Goal: Information Seeking & Learning: Learn about a topic

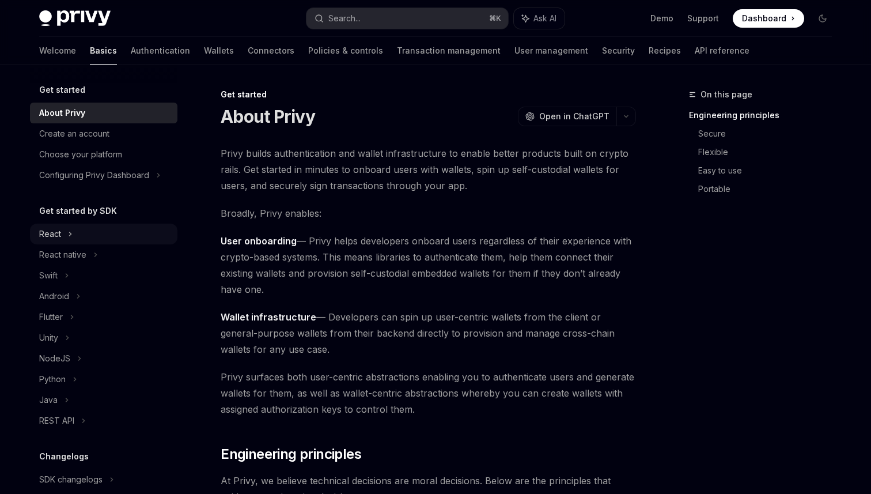
click at [50, 233] on div "React" at bounding box center [50, 234] width 22 height 14
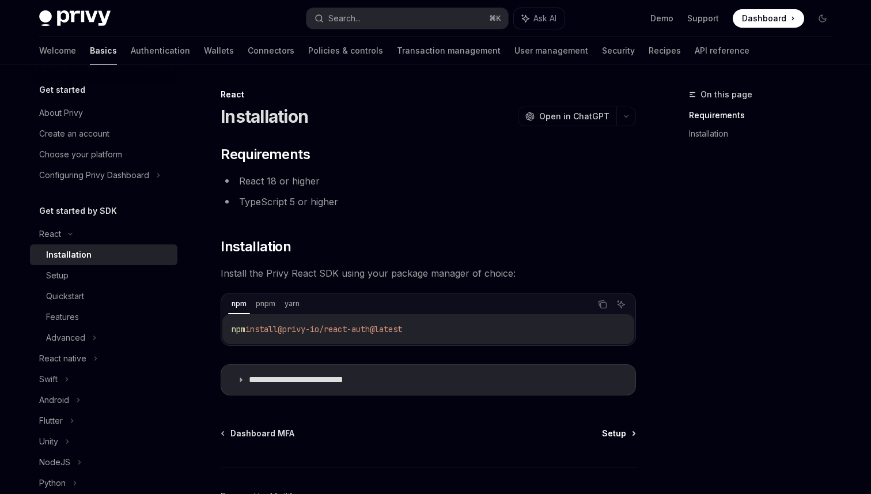
click at [617, 433] on span "Setup" at bounding box center [614, 434] width 24 height 12
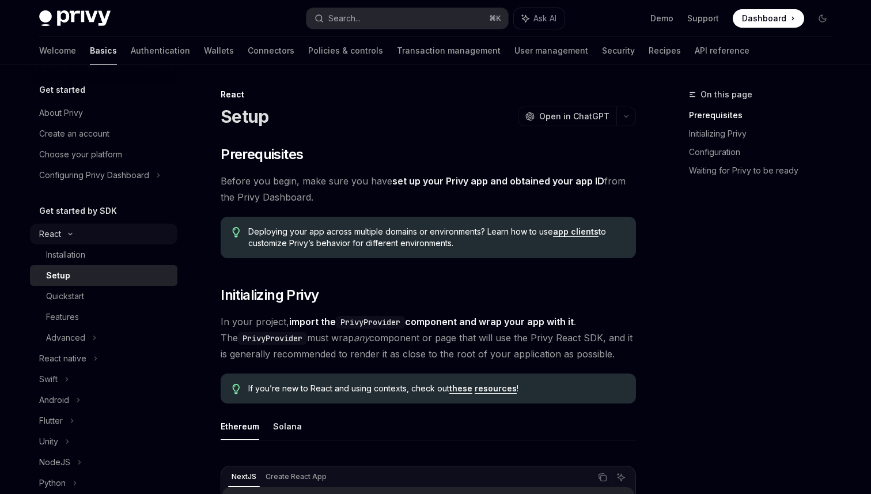
click at [54, 233] on div "React" at bounding box center [50, 234] width 22 height 14
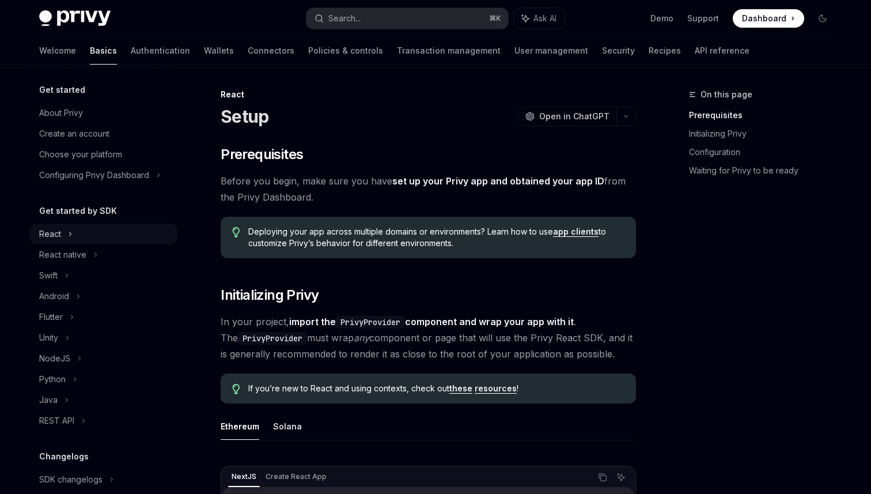
click at [55, 235] on div "React" at bounding box center [50, 234] width 22 height 14
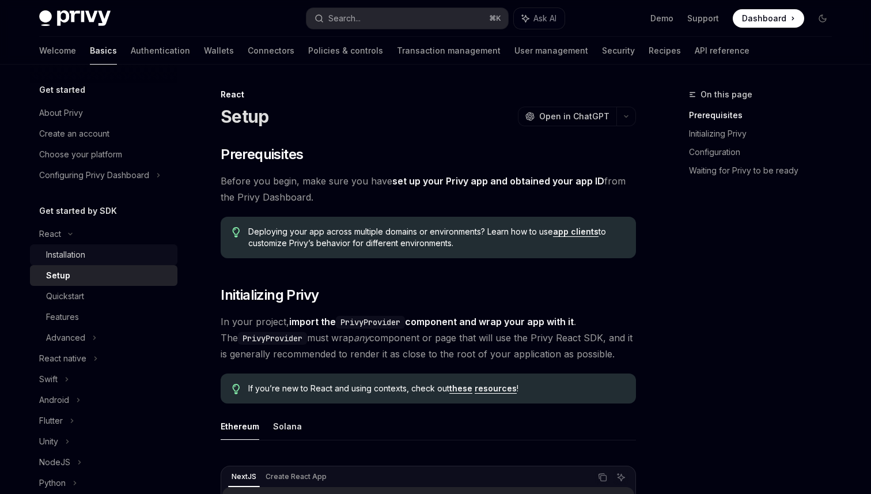
click at [56, 257] on div "Installation" at bounding box center [65, 255] width 39 height 14
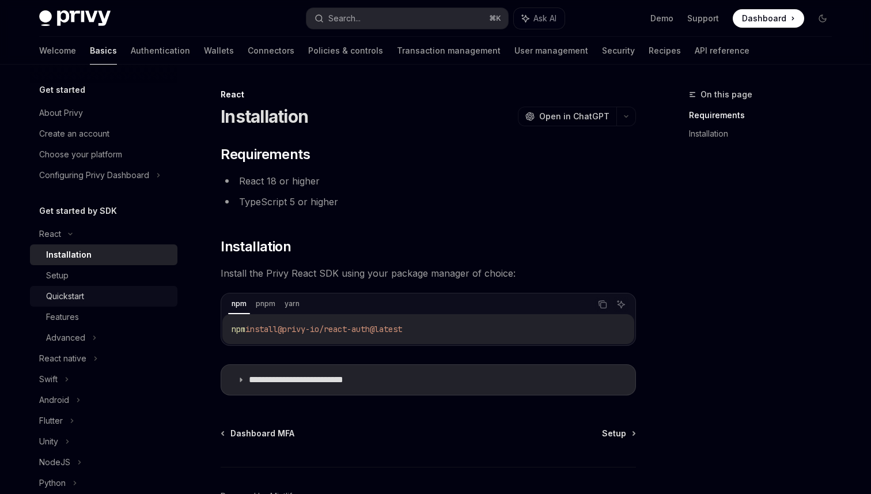
click at [66, 300] on div "Quickstart" at bounding box center [65, 296] width 38 height 14
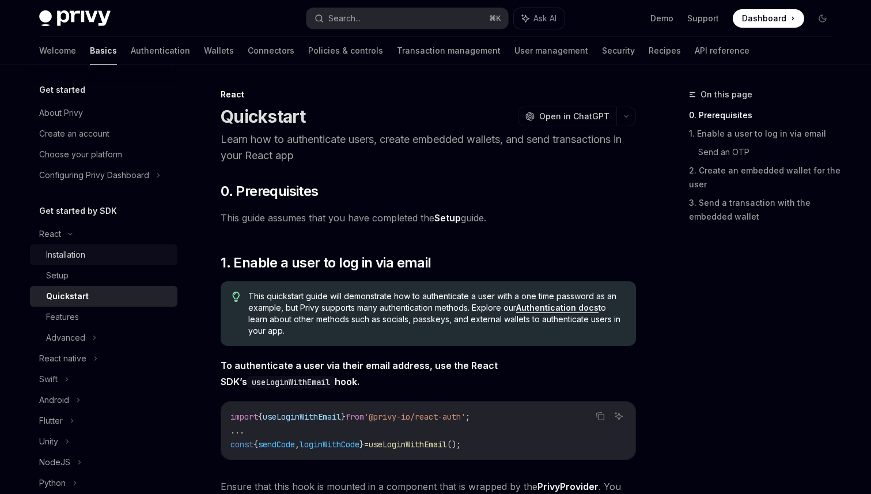
click at [62, 256] on div "Installation" at bounding box center [65, 255] width 39 height 14
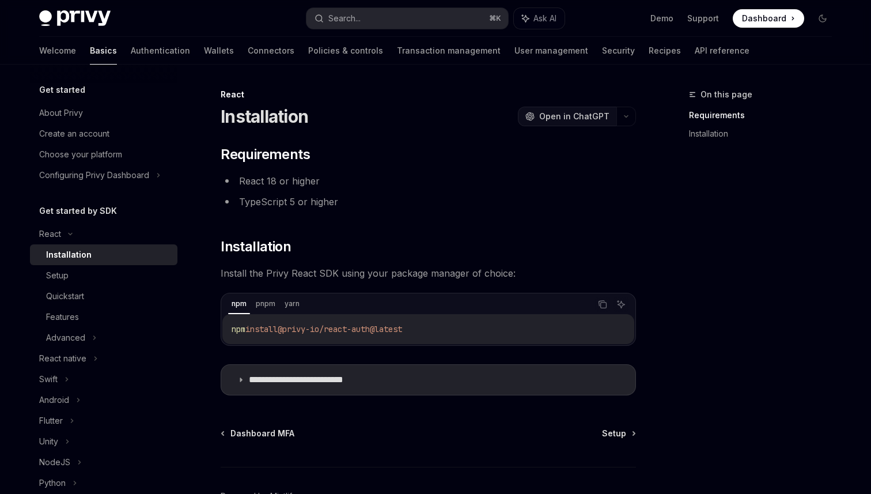
click at [568, 118] on span "Open in ChatGPT" at bounding box center [574, 117] width 70 height 12
click at [360, 225] on div "**********" at bounding box center [428, 270] width 415 height 250
click at [62, 114] on div "About Privy" at bounding box center [61, 113] width 44 height 14
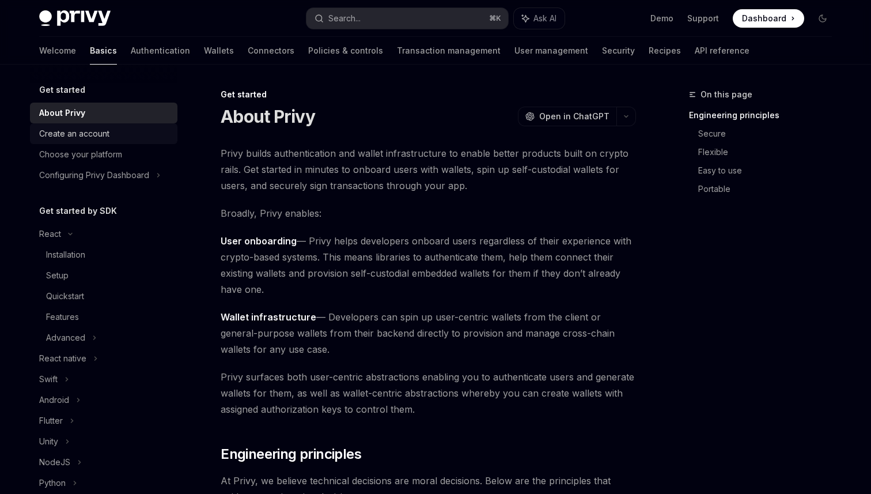
click at [66, 127] on div "Create an account" at bounding box center [74, 134] width 70 height 14
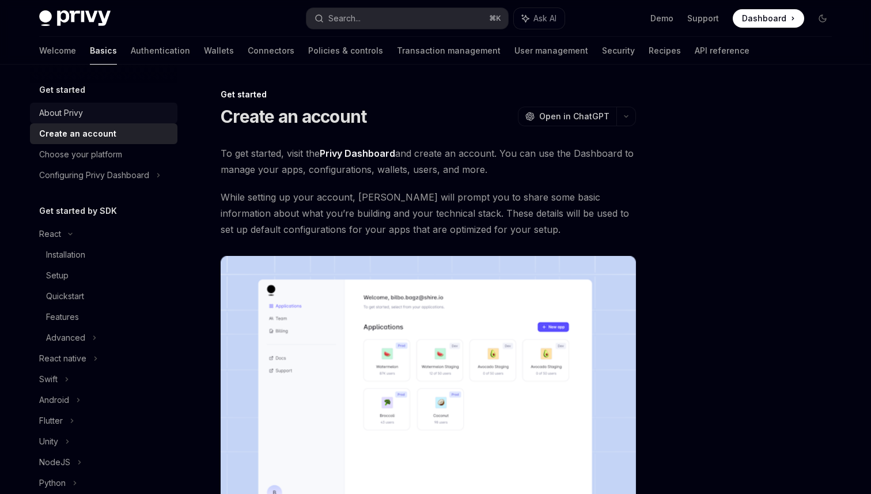
click at [62, 111] on div "About Privy" at bounding box center [61, 113] width 44 height 14
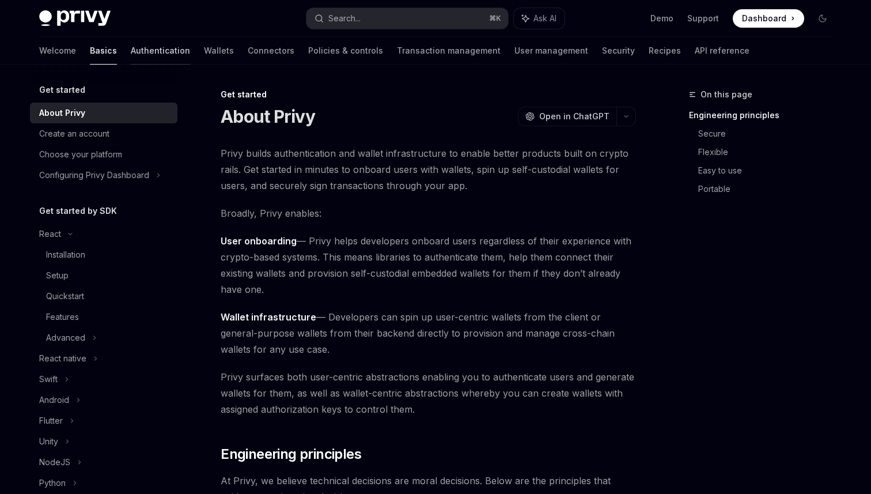
click at [131, 51] on link "Authentication" at bounding box center [160, 51] width 59 height 28
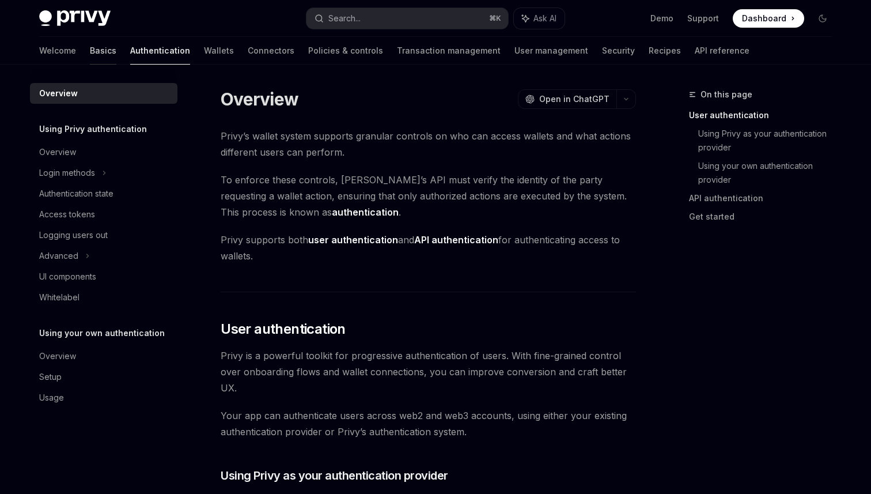
click at [90, 51] on link "Basics" at bounding box center [103, 51] width 27 height 28
type textarea "*"
